Goal: Task Accomplishment & Management: Use online tool/utility

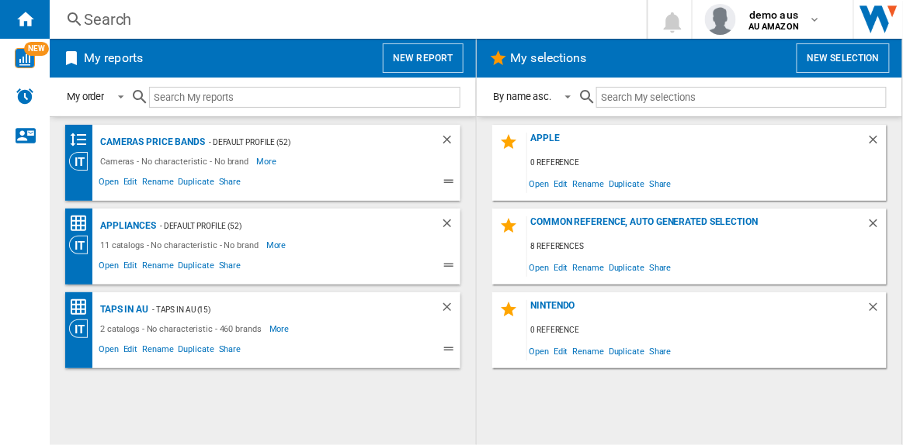
click at [418, 62] on button "New report" at bounding box center [423, 57] width 80 height 29
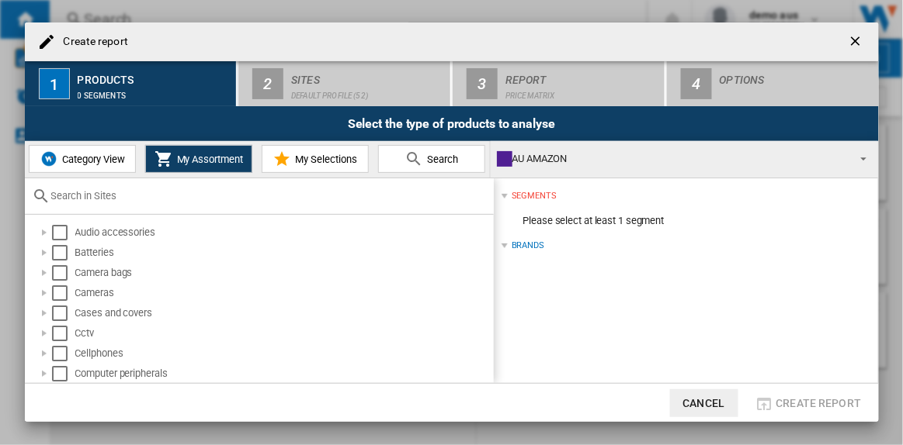
click at [99, 164] on span "Category View" at bounding box center [91, 160] width 67 height 12
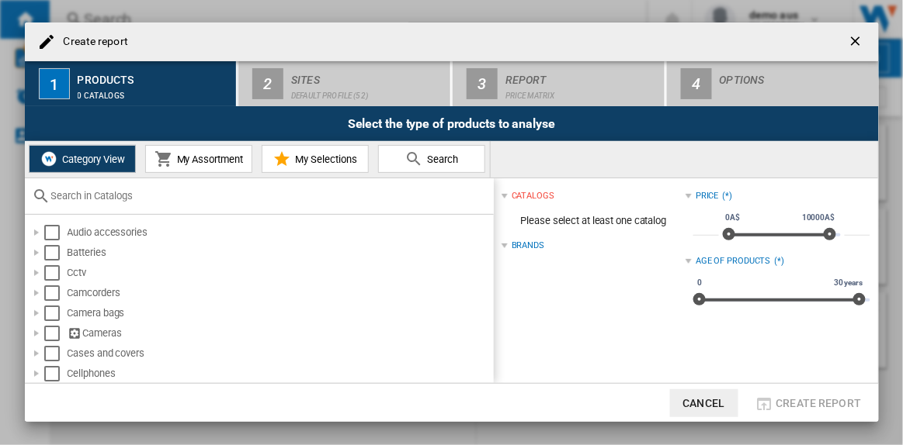
click at [101, 196] on input "text" at bounding box center [268, 196] width 435 height 12
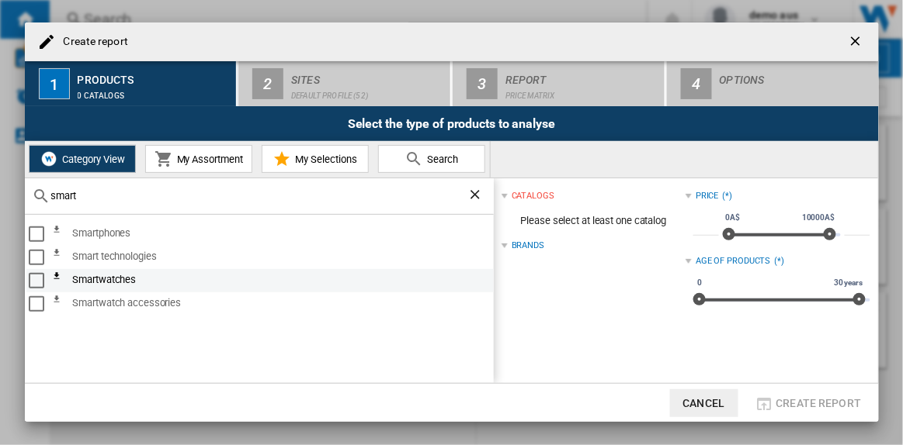
type input "smart"
click at [40, 277] on div "Select" at bounding box center [37, 281] width 16 height 16
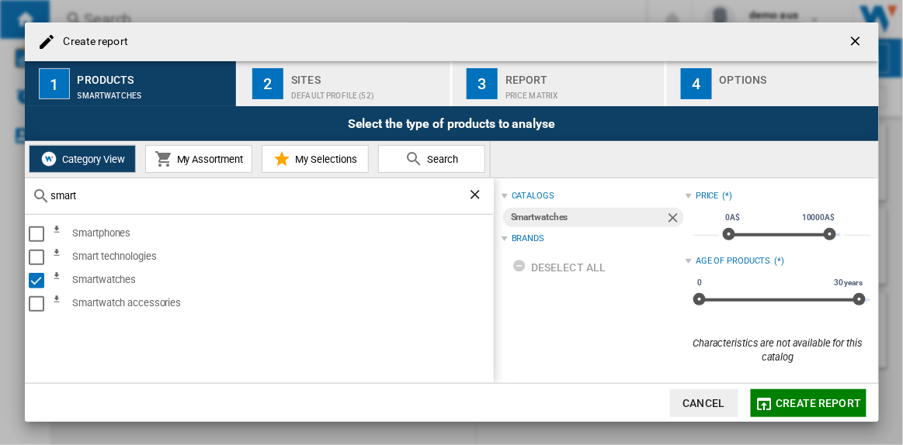
click at [787, 398] on span "Create report" at bounding box center [818, 403] width 85 height 12
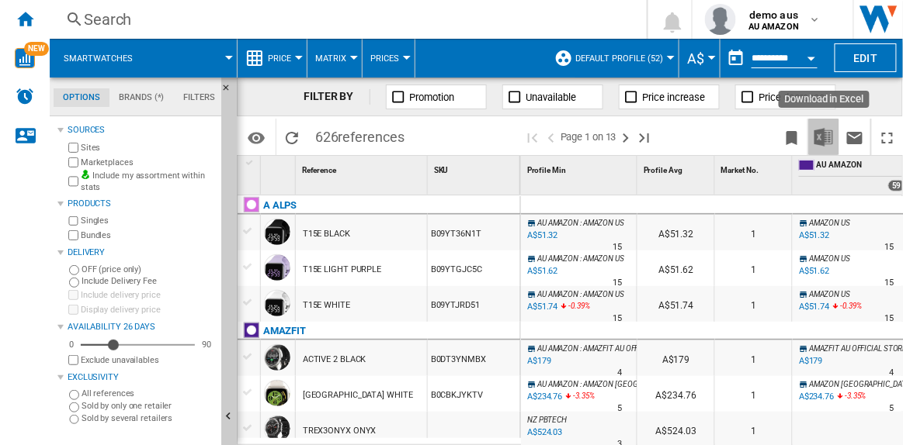
click at [819, 136] on img "Download in Excel" at bounding box center [823, 137] width 19 height 19
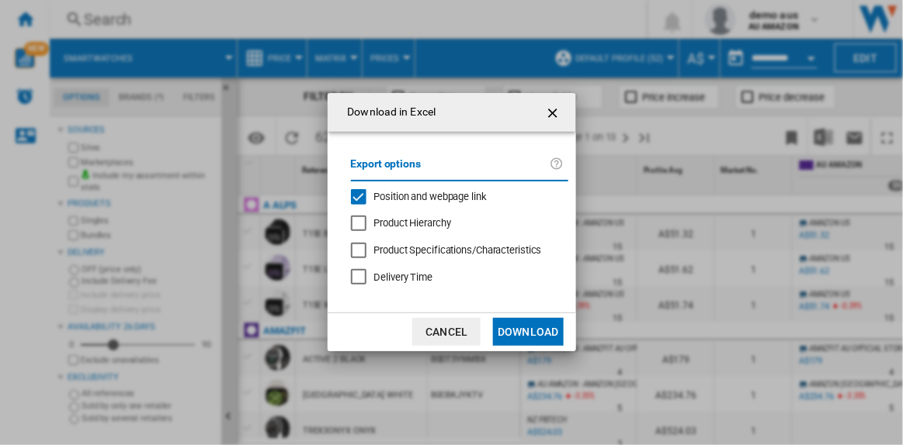
click at [359, 225] on div "Product Hierarchy" at bounding box center [359, 224] width 16 height 16
click at [549, 335] on button "Download" at bounding box center [528, 332] width 70 height 28
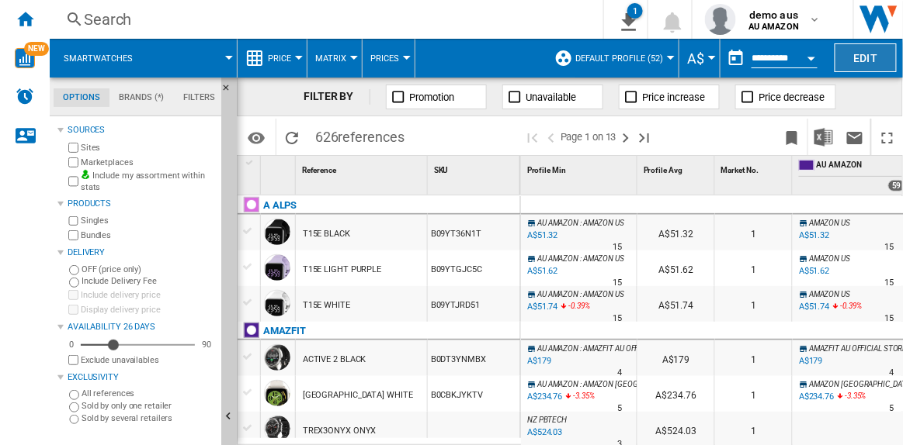
click at [859, 58] on button "Edit" at bounding box center [865, 57] width 62 height 29
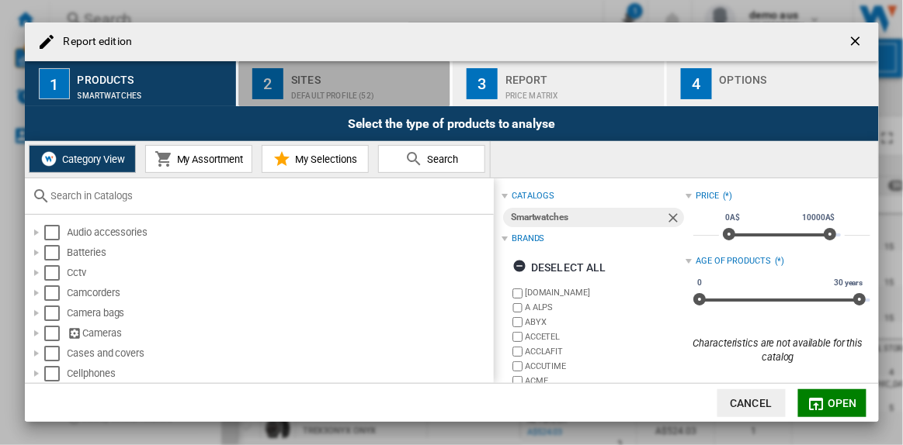
click at [328, 89] on div "Default profile (52)" at bounding box center [367, 92] width 153 height 16
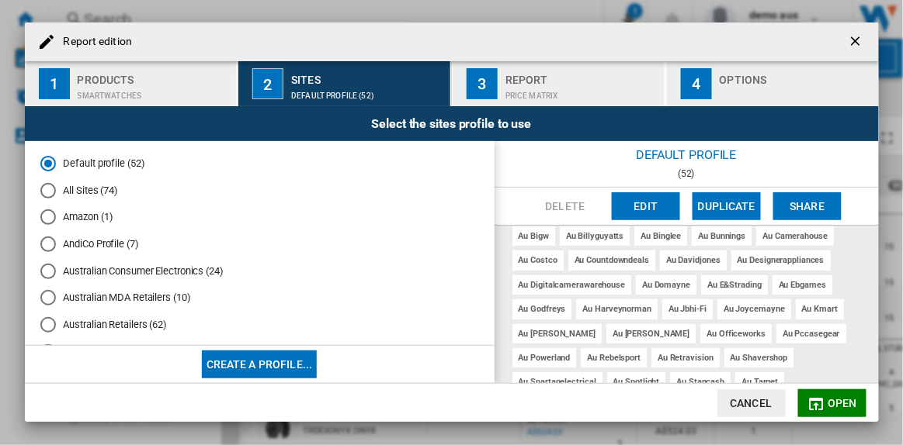
scroll to position [70, 0]
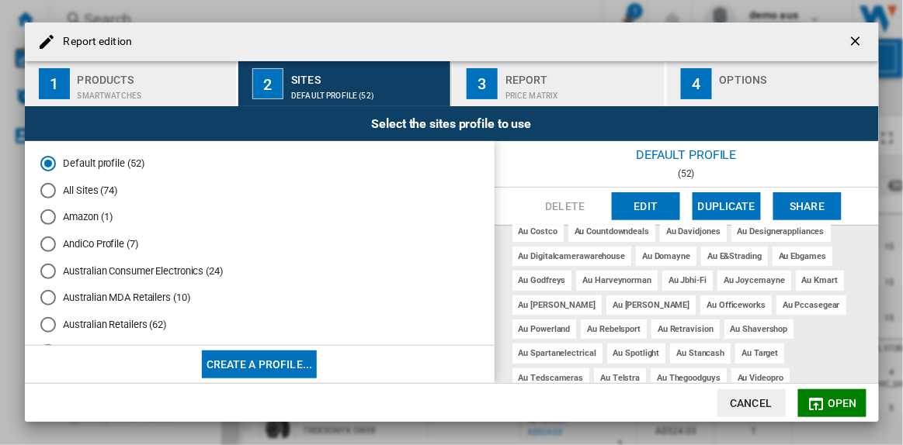
click at [636, 203] on button "Edit" at bounding box center [646, 206] width 68 height 28
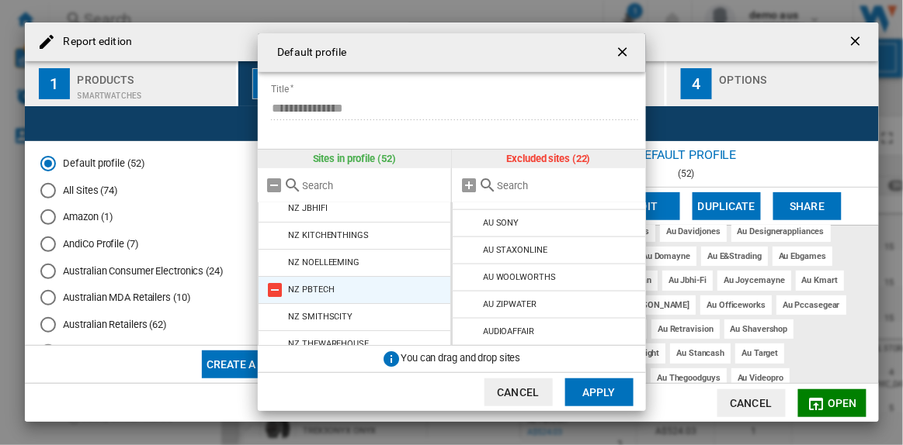
scroll to position [1270, 0]
